Goal: Information Seeking & Learning: Learn about a topic

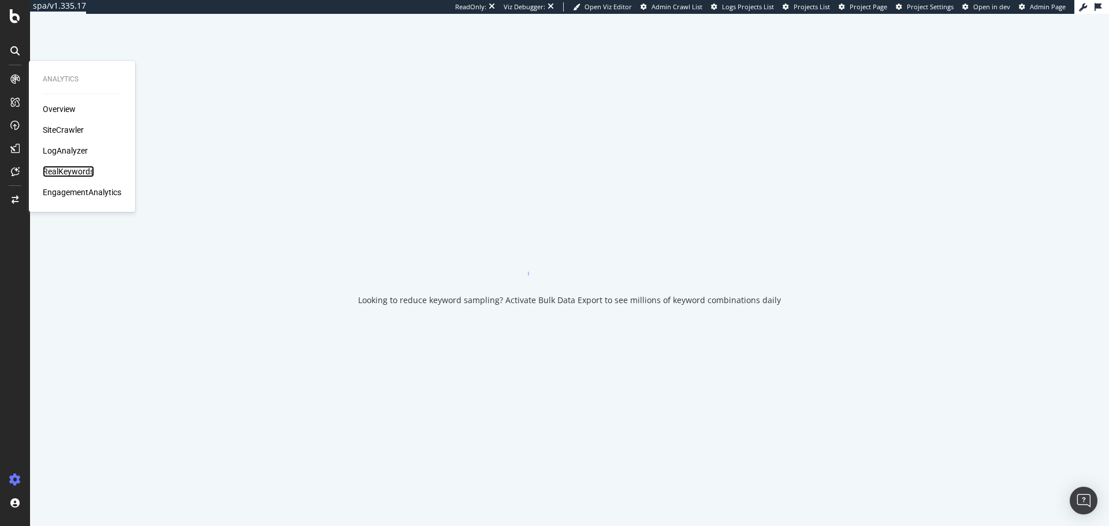
click at [75, 168] on div "RealKeywords" at bounding box center [68, 172] width 51 height 12
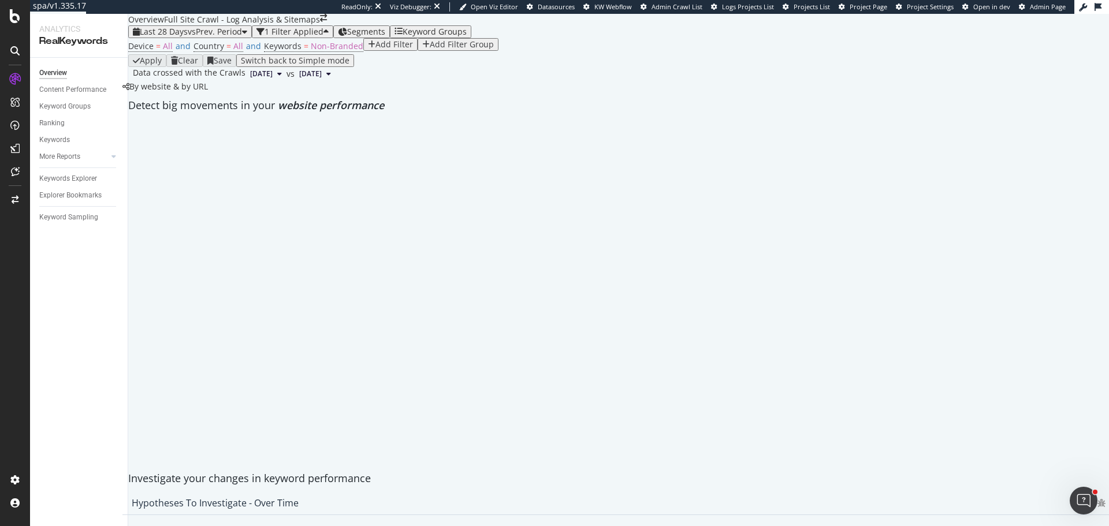
click at [368, 49] on div "Add Filter" at bounding box center [390, 44] width 45 height 9
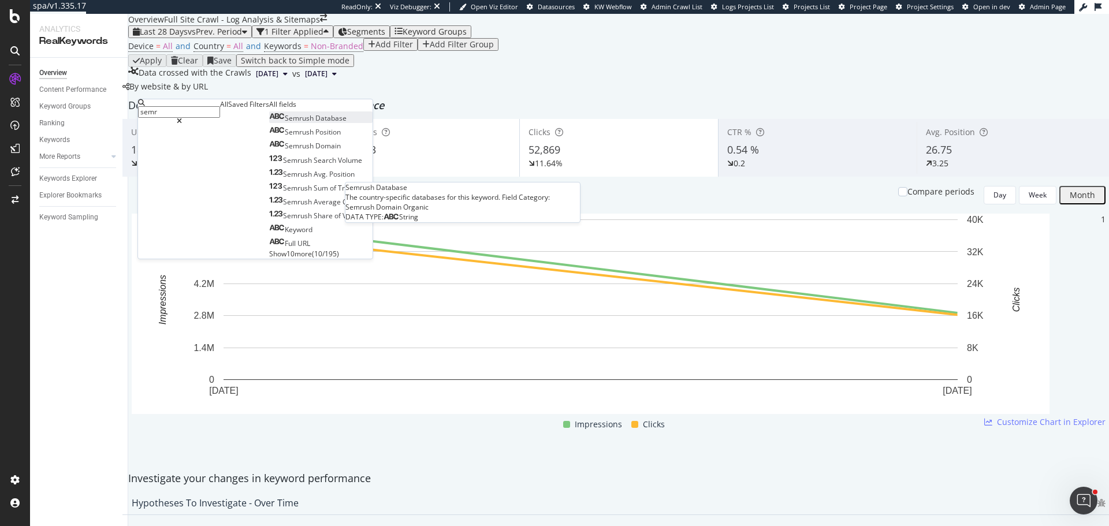
type input "semr"
click at [315, 123] on span "Database" at bounding box center [330, 118] width 31 height 10
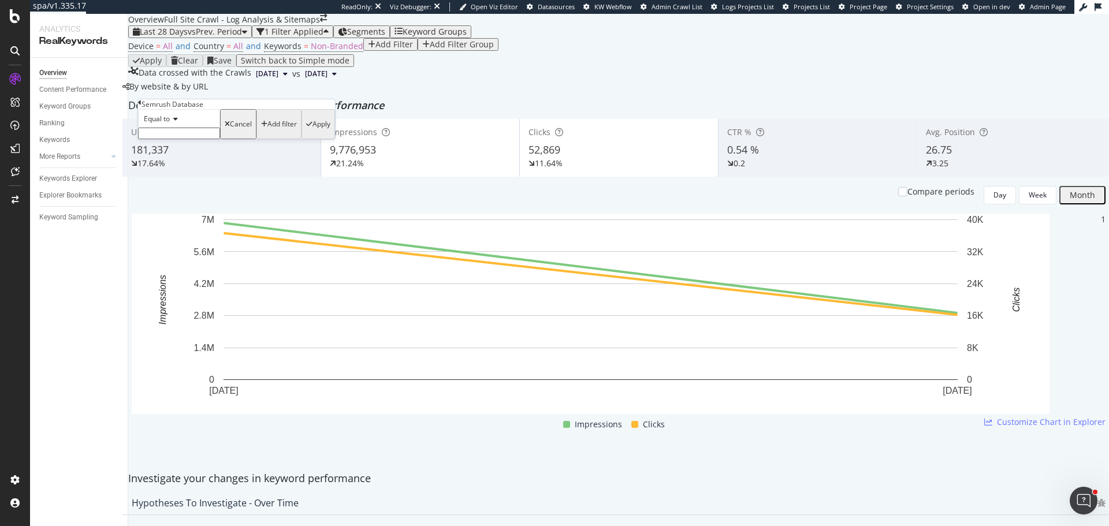
click at [141, 106] on icon at bounding box center [139, 102] width 3 height 7
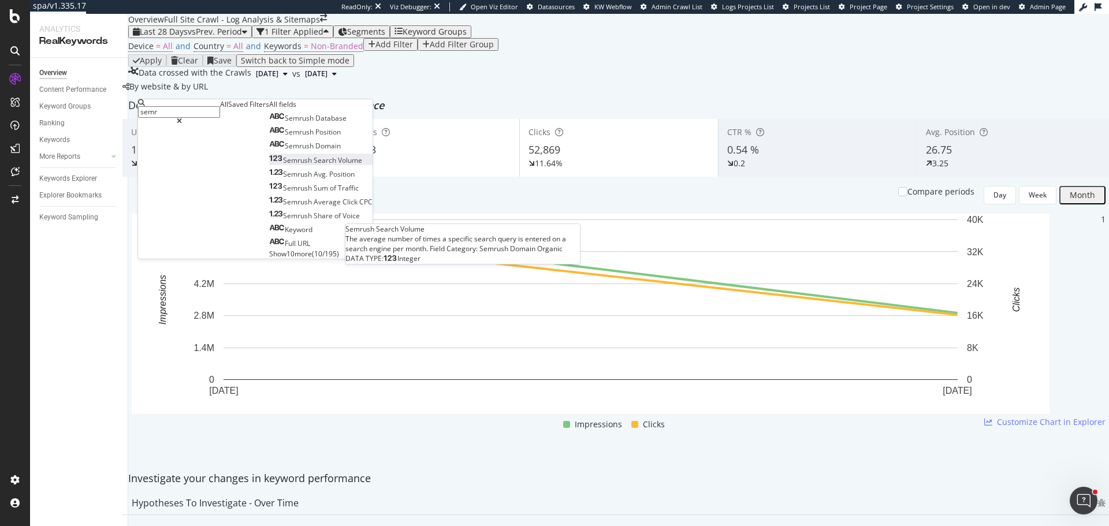
click at [338, 165] on span "Volume" at bounding box center [350, 160] width 24 height 10
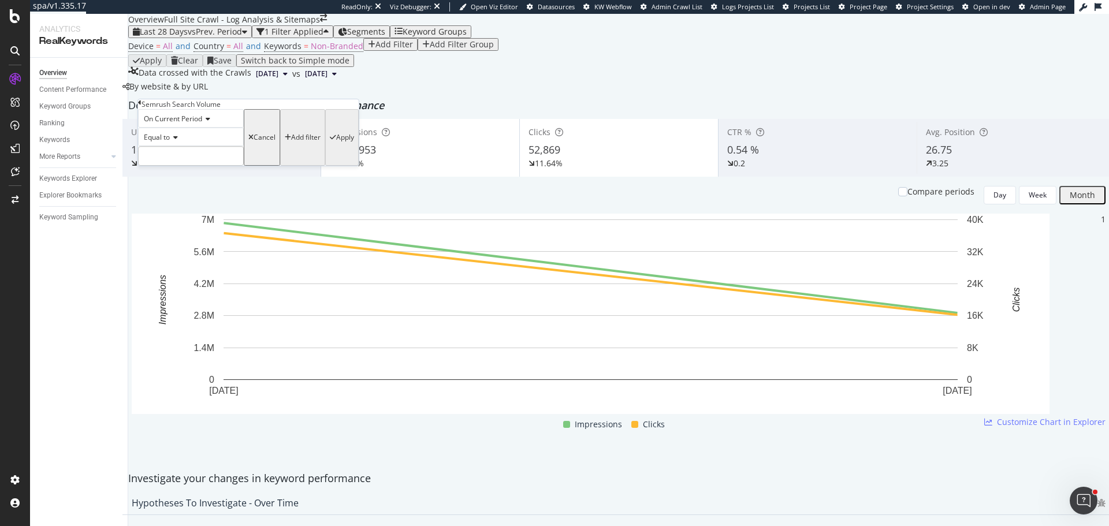
click at [141, 106] on icon at bounding box center [139, 102] width 3 height 7
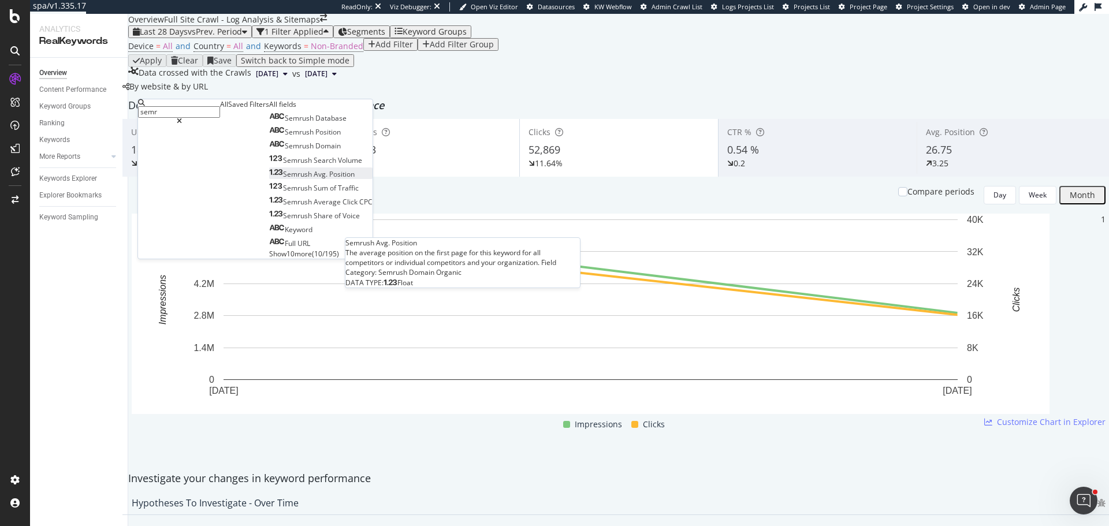
click at [329, 179] on span "Position" at bounding box center [341, 174] width 25 height 10
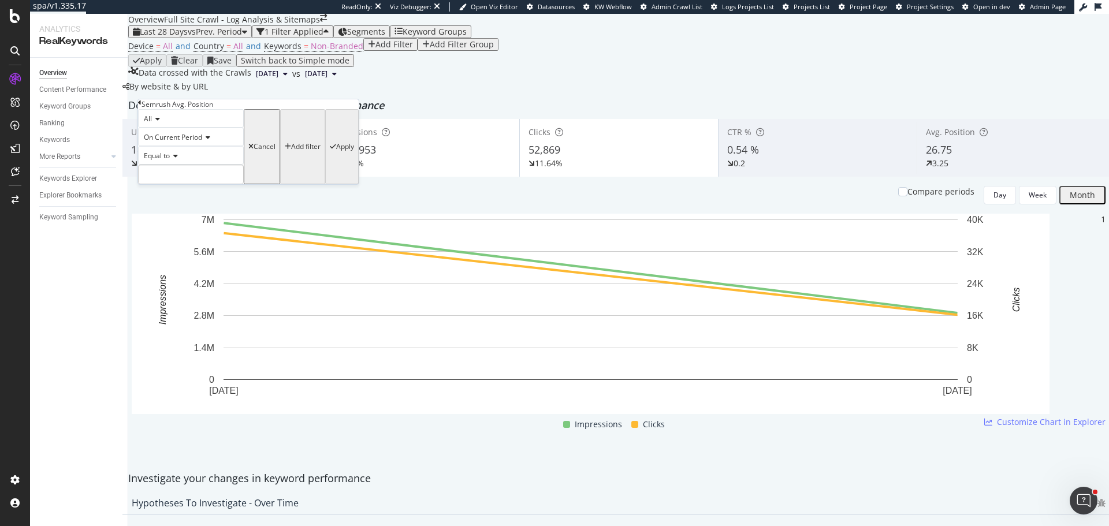
click at [162, 128] on div "All" at bounding box center [191, 118] width 106 height 18
click at [158, 122] on icon at bounding box center [156, 118] width 8 height 7
click at [160, 122] on icon at bounding box center [156, 118] width 8 height 7
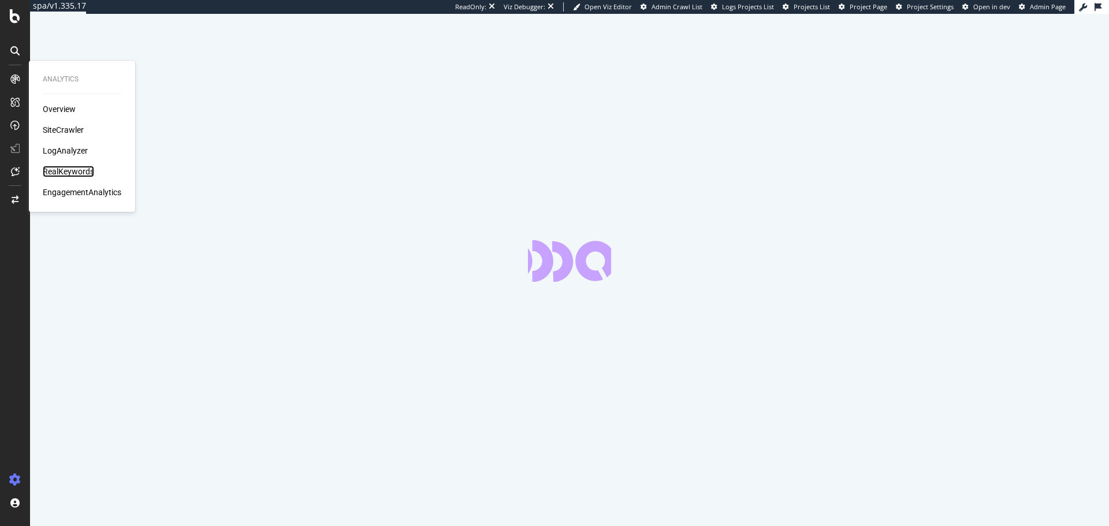
click at [84, 170] on div "RealKeywords" at bounding box center [68, 172] width 51 height 12
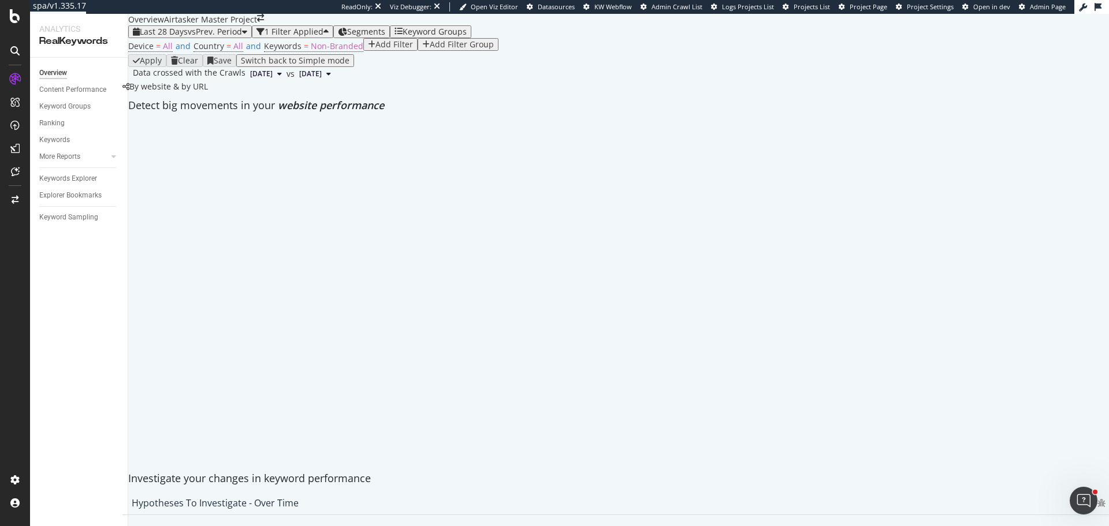
click at [375, 49] on div "Add Filter" at bounding box center [394, 44] width 38 height 9
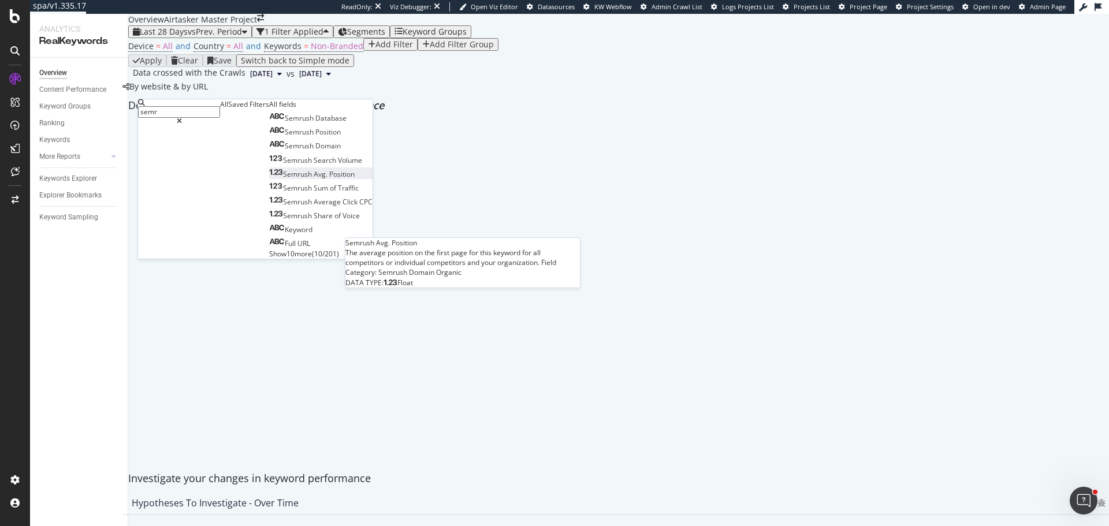
type input "semr"
click at [329, 179] on span "Position" at bounding box center [341, 174] width 25 height 10
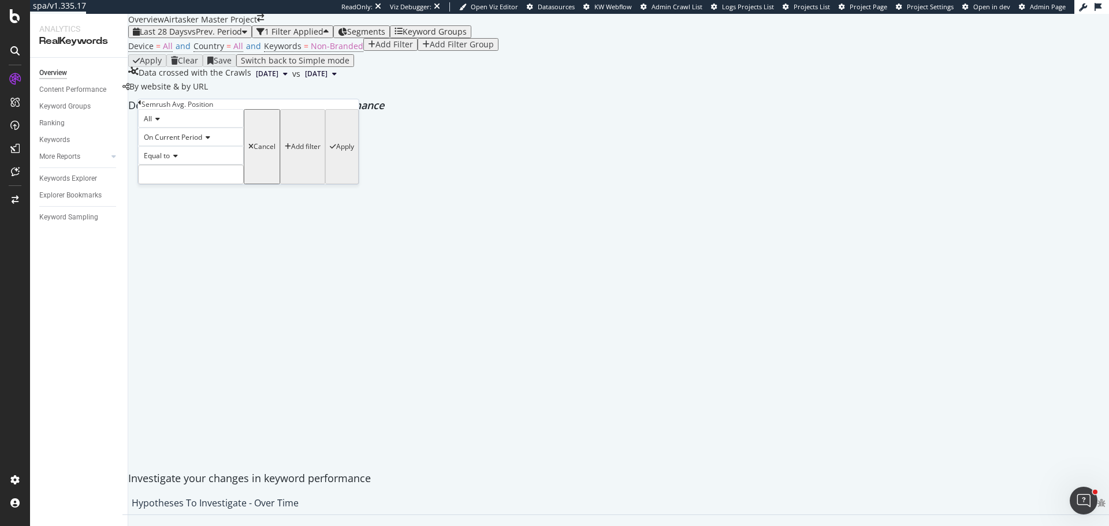
click at [160, 122] on icon at bounding box center [156, 118] width 8 height 7
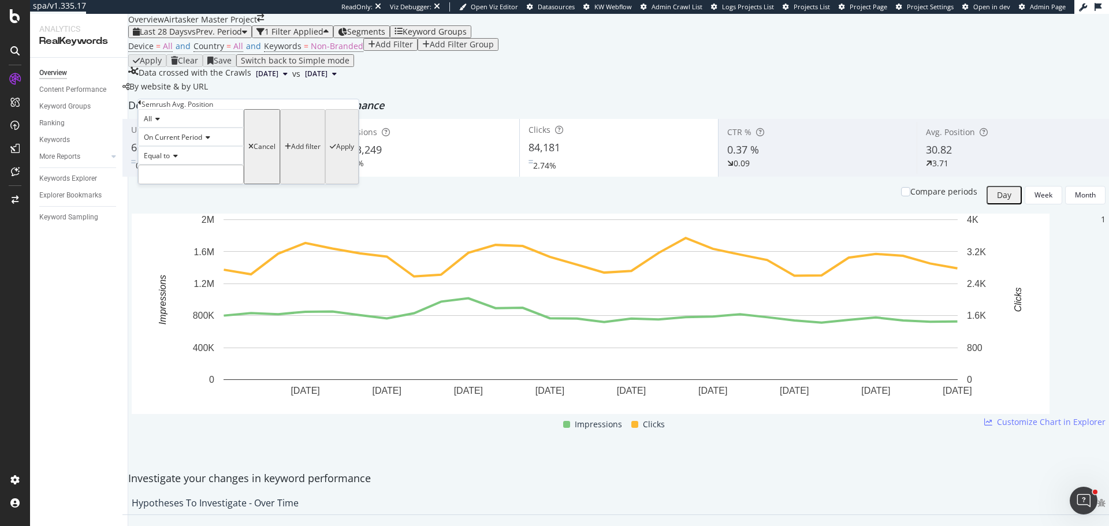
click at [160, 122] on icon at bounding box center [156, 118] width 8 height 7
